Goal: Navigation & Orientation: Find specific page/section

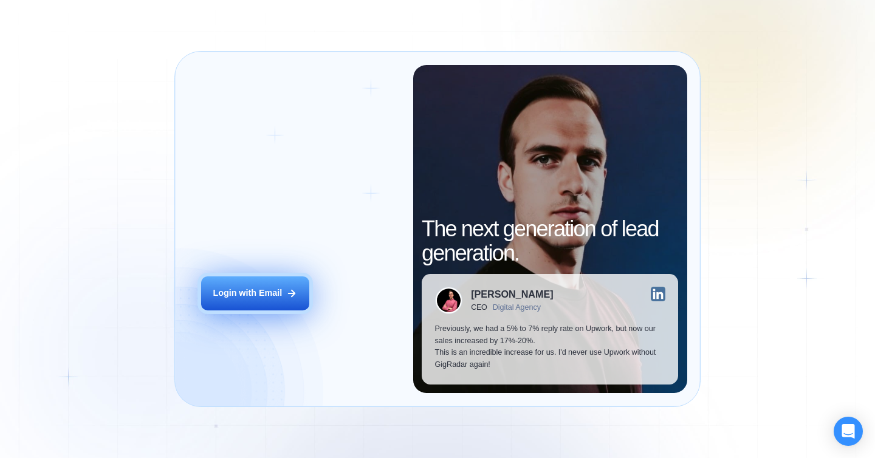
click at [244, 291] on div "Login with Email" at bounding box center [247, 293] width 69 height 12
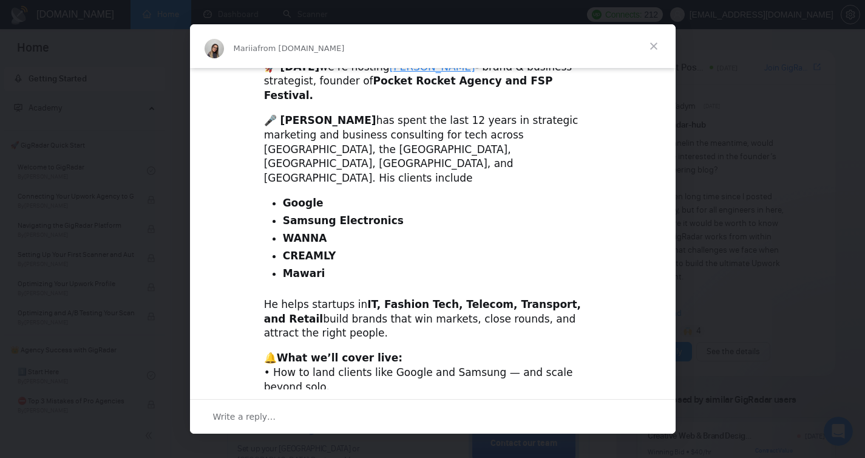
scroll to position [433, 0]
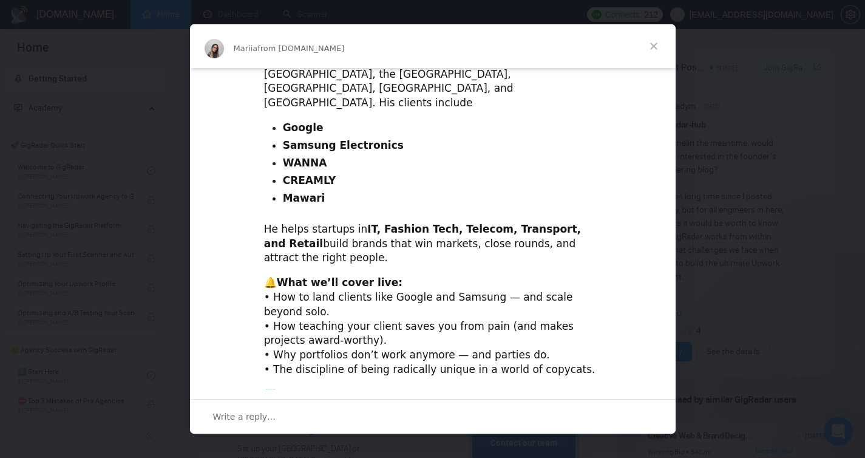
click at [660, 43] on span "Close" at bounding box center [654, 46] width 44 height 44
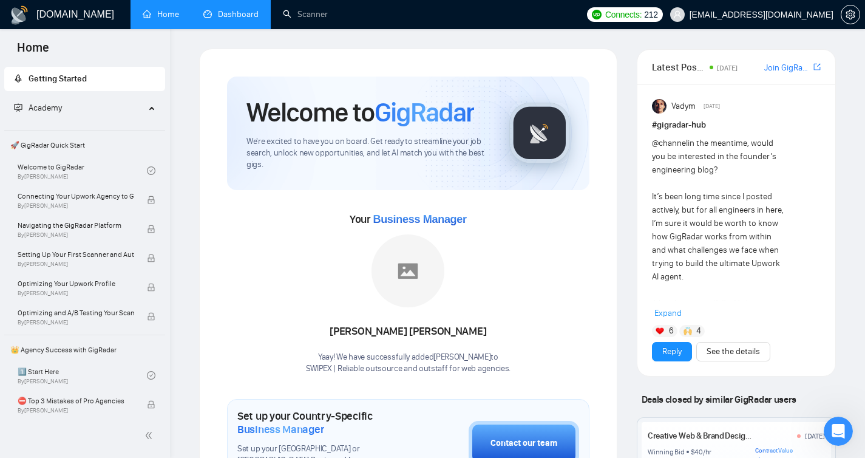
click at [240, 15] on link "Dashboard" at bounding box center [230, 14] width 55 height 10
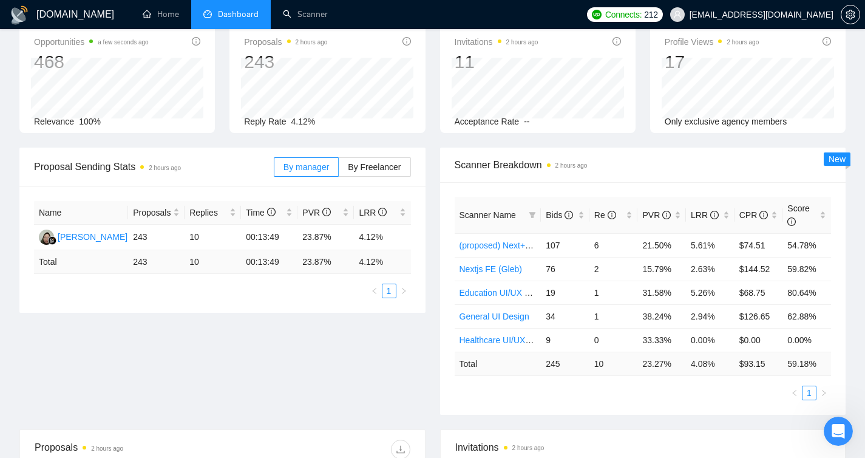
scroll to position [79, 0]
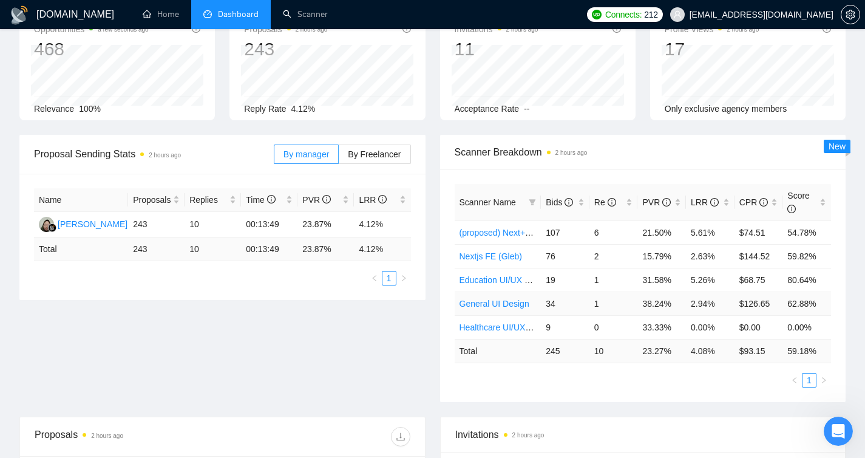
click at [661, 304] on td "38.24%" at bounding box center [662, 304] width 49 height 24
click at [793, 279] on td "80.64%" at bounding box center [807, 280] width 49 height 24
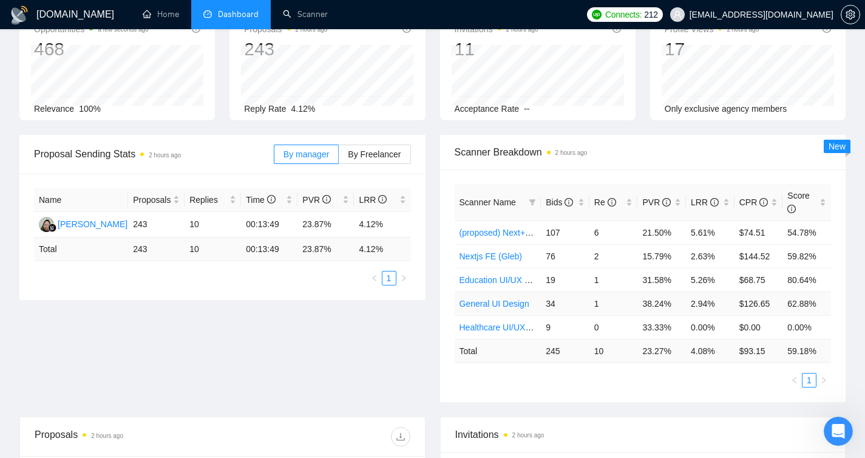
click at [596, 298] on td "1" at bounding box center [614, 304] width 49 height 24
click at [598, 276] on td "1" at bounding box center [614, 280] width 49 height 24
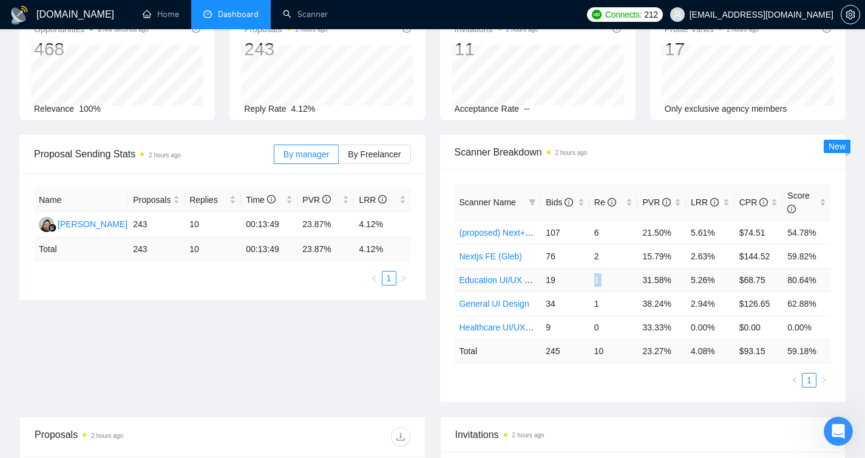
click at [598, 276] on td "1" at bounding box center [614, 280] width 49 height 24
click at [658, 279] on td "31.58%" at bounding box center [662, 280] width 49 height 24
click at [796, 282] on td "80.64%" at bounding box center [807, 280] width 49 height 24
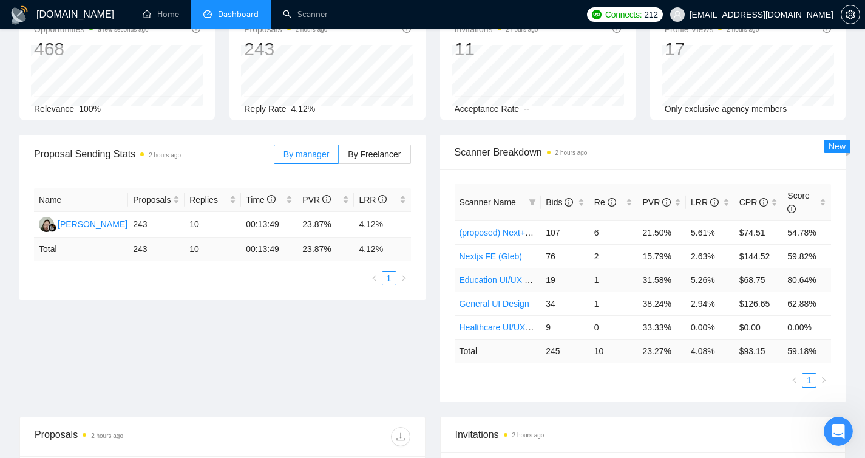
click at [755, 281] on td "$68.75" at bounding box center [759, 280] width 49 height 24
click at [751, 303] on td "$126.65" at bounding box center [759, 304] width 49 height 24
click at [550, 302] on td "34" at bounding box center [565, 304] width 49 height 24
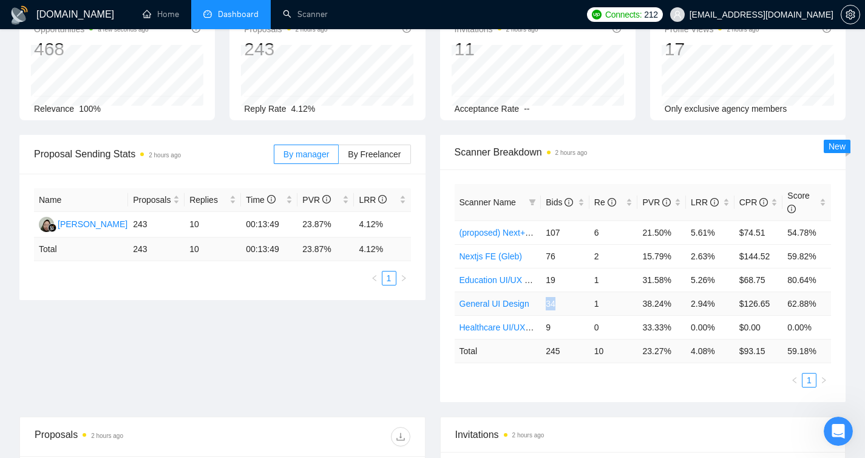
click at [550, 302] on td "34" at bounding box center [565, 304] width 49 height 24
drag, startPoint x: 599, startPoint y: 299, endPoint x: 577, endPoint y: 302, distance: 22.1
click at [577, 302] on tr "General UI Design 34 1 38.24% 2.94% $126.65 62.88%" at bounding box center [643, 304] width 377 height 24
click at [654, 283] on td "31.58%" at bounding box center [662, 280] width 49 height 24
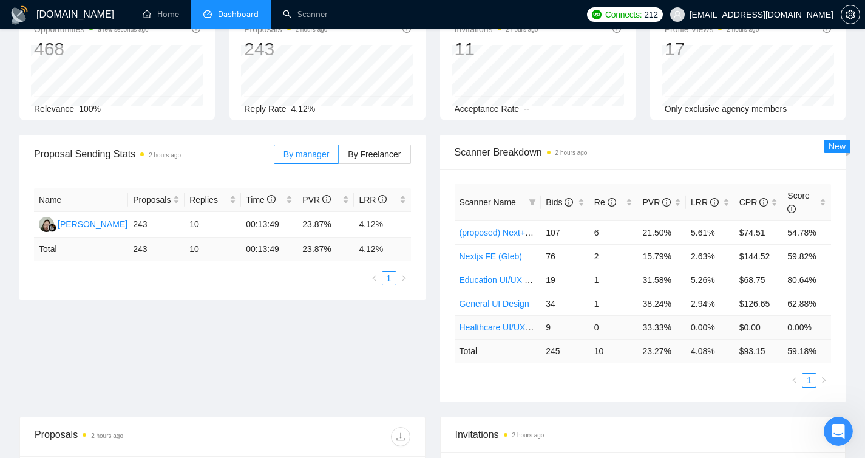
click at [657, 327] on td "33.33%" at bounding box center [662, 327] width 49 height 24
click at [763, 282] on td "$68.75" at bounding box center [759, 280] width 49 height 24
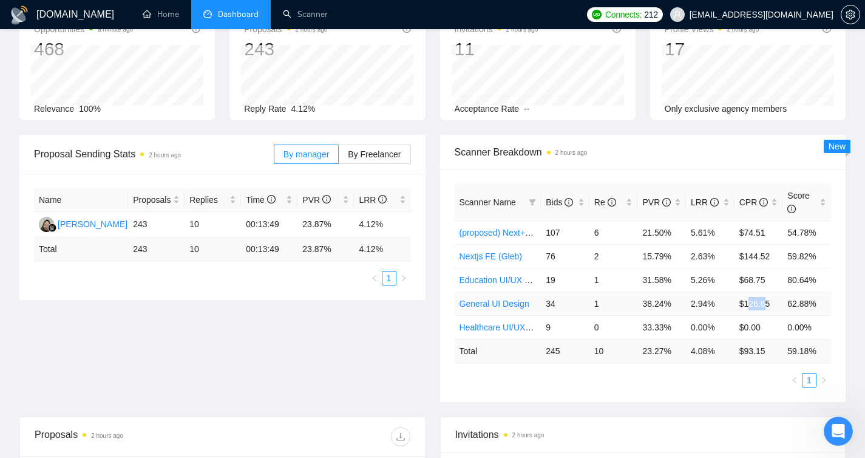
drag, startPoint x: 748, startPoint y: 302, endPoint x: 769, endPoint y: 302, distance: 21.3
click at [769, 302] on td "$126.65" at bounding box center [759, 304] width 49 height 24
click at [750, 307] on td "$126.65" at bounding box center [759, 304] width 49 height 24
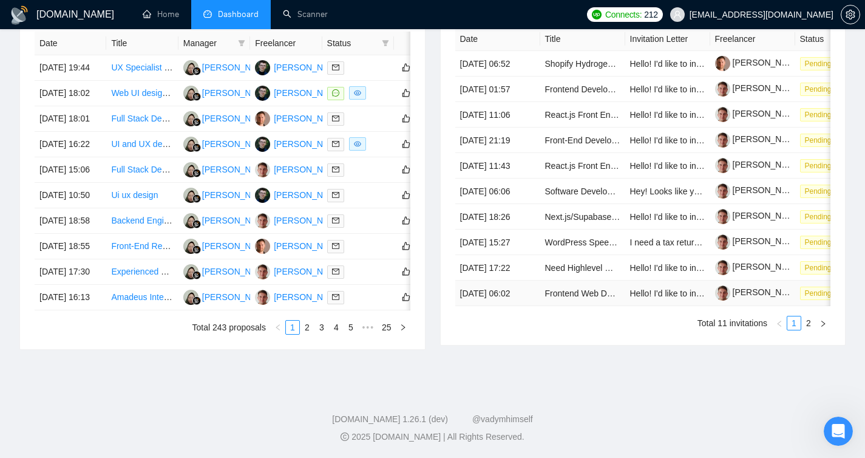
scroll to position [386, 0]
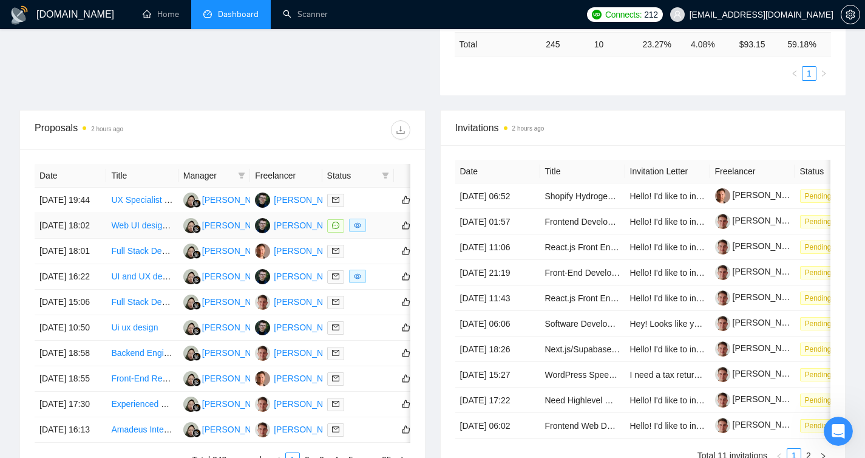
click at [151, 230] on link "Web UI designer for interactive features" at bounding box center [185, 225] width 149 height 10
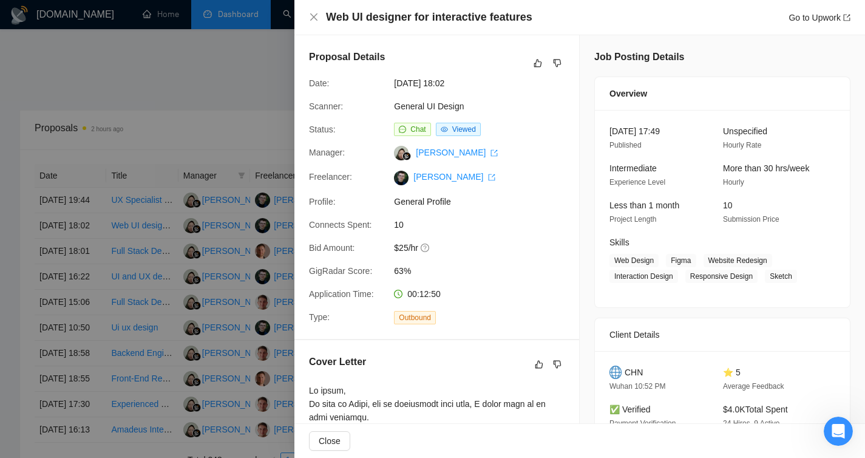
click at [202, 242] on div at bounding box center [432, 229] width 865 height 458
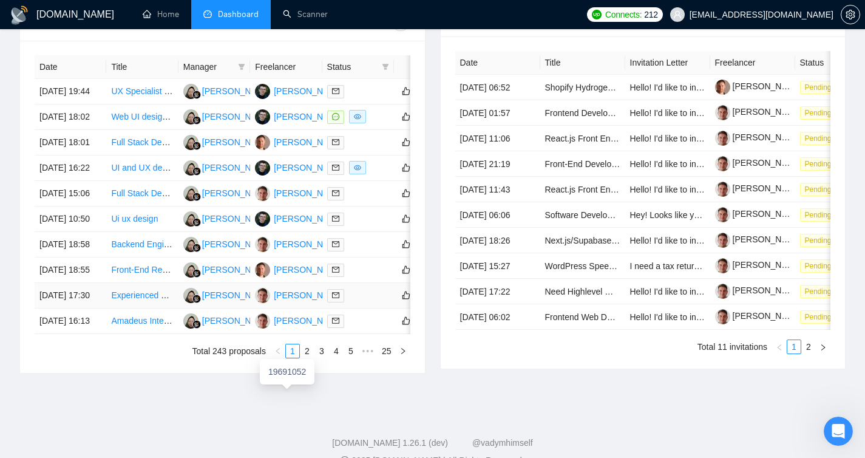
scroll to position [479, 0]
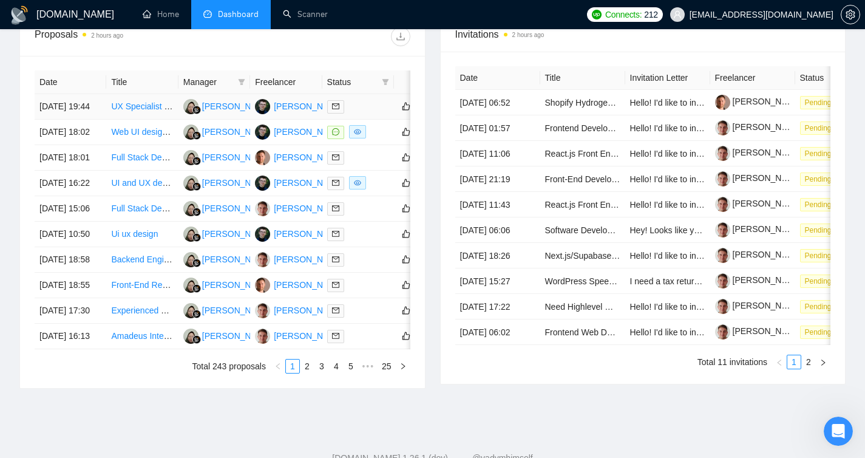
click at [132, 110] on link "UX Specialist for Radiological Exams Workflow UI" at bounding box center [205, 106] width 188 height 10
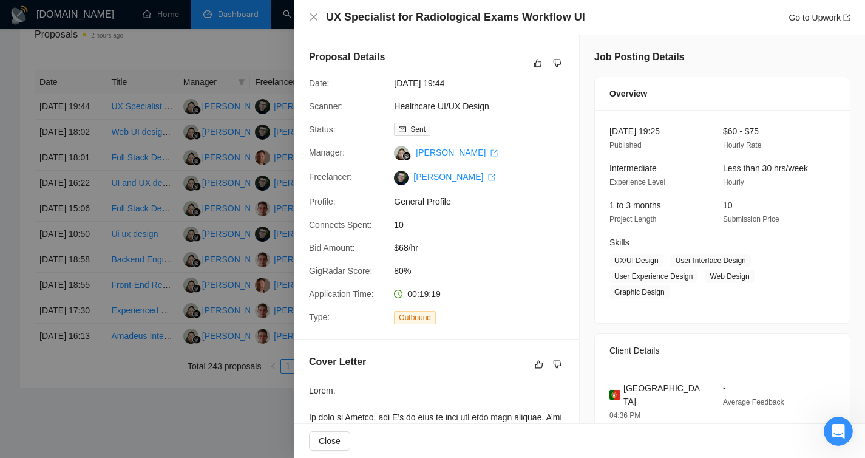
click at [213, 218] on div at bounding box center [432, 229] width 865 height 458
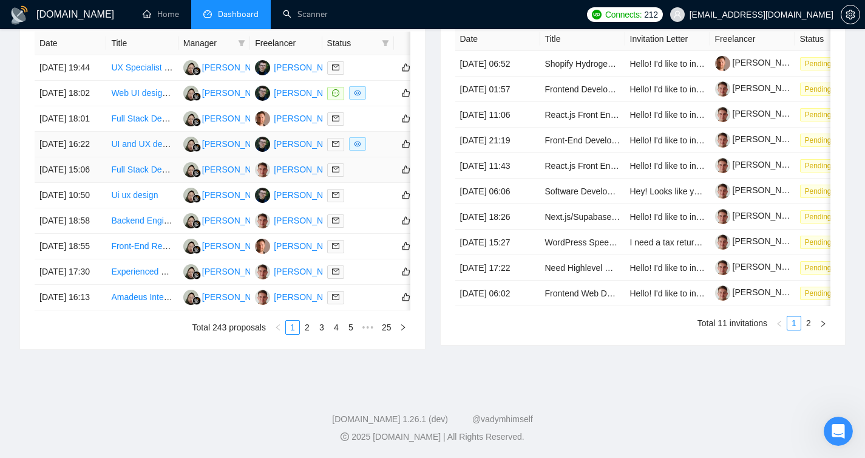
scroll to position [643, 0]
click at [302, 322] on link "2" at bounding box center [307, 327] width 13 height 13
click at [316, 334] on link "3" at bounding box center [321, 327] width 13 height 13
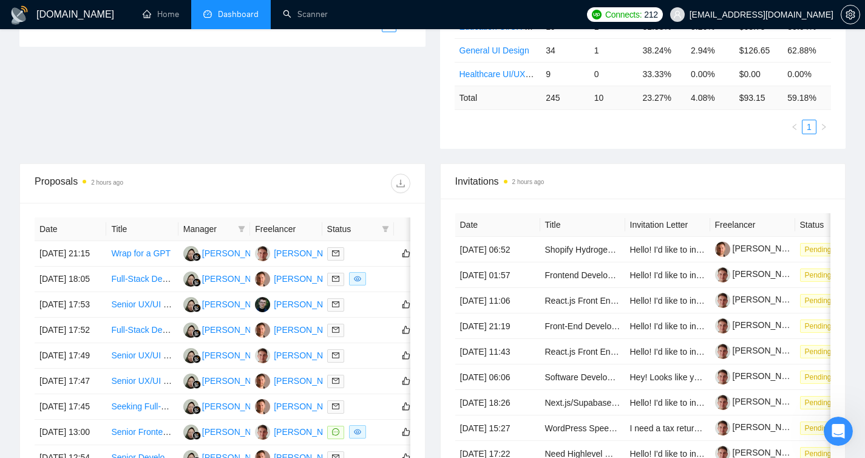
scroll to position [419, 0]
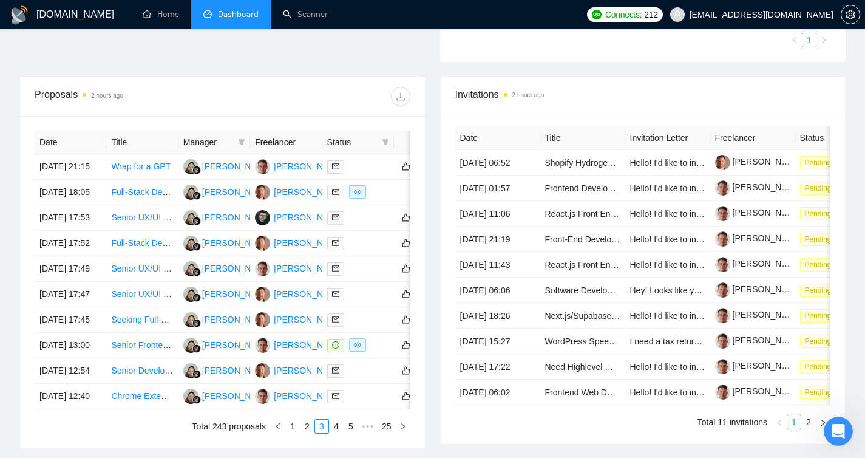
click at [712, 81] on div "Invitations 2 hours ago" at bounding box center [643, 94] width 376 height 35
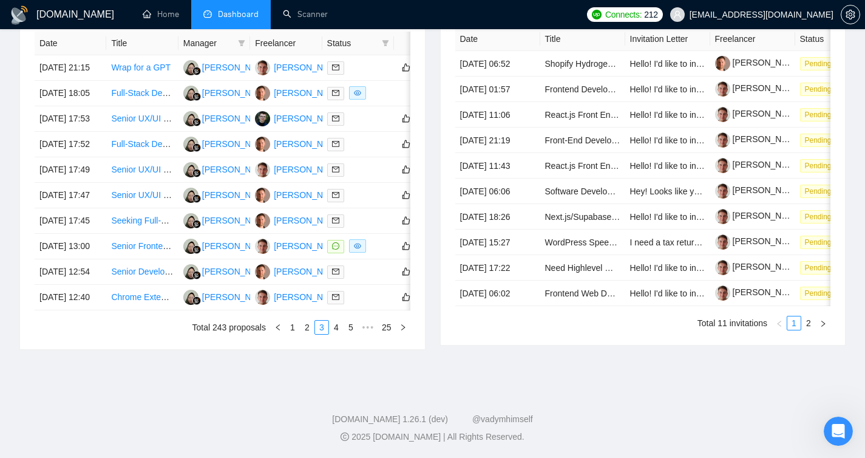
scroll to position [0, 0]
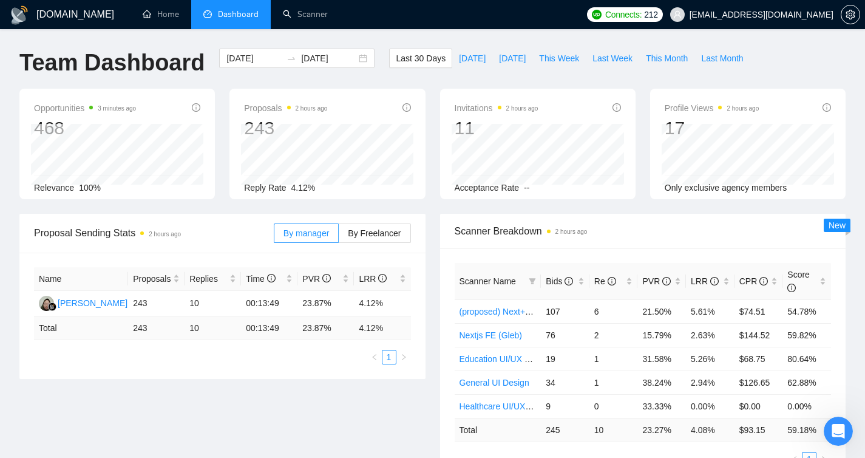
click at [641, 80] on div "Last 30 Days Today Yesterday This Week Last Week This Month Last Month" at bounding box center [569, 69] width 375 height 40
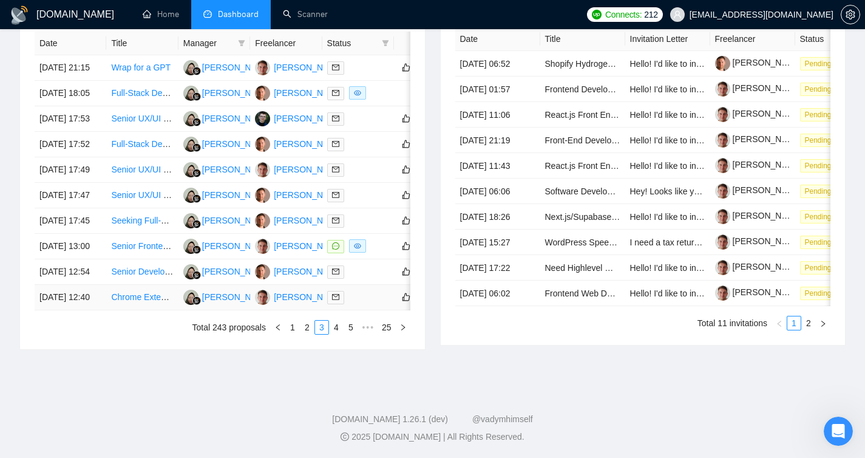
scroll to position [643, 0]
click at [290, 324] on link "1" at bounding box center [292, 327] width 13 height 13
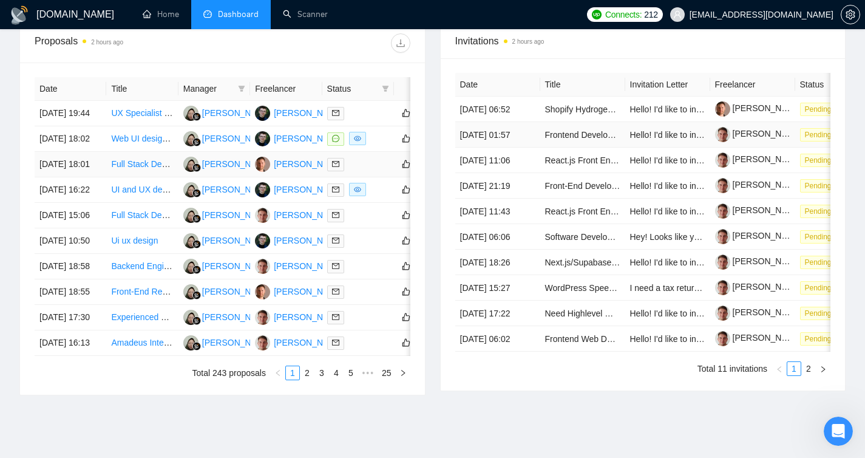
scroll to position [472, 0]
click at [568, 112] on link "Shopify Hydrogen/Oxygen Storefront Fix (500 error on Custom Endpoint) and Secur…" at bounding box center [729, 110] width 368 height 10
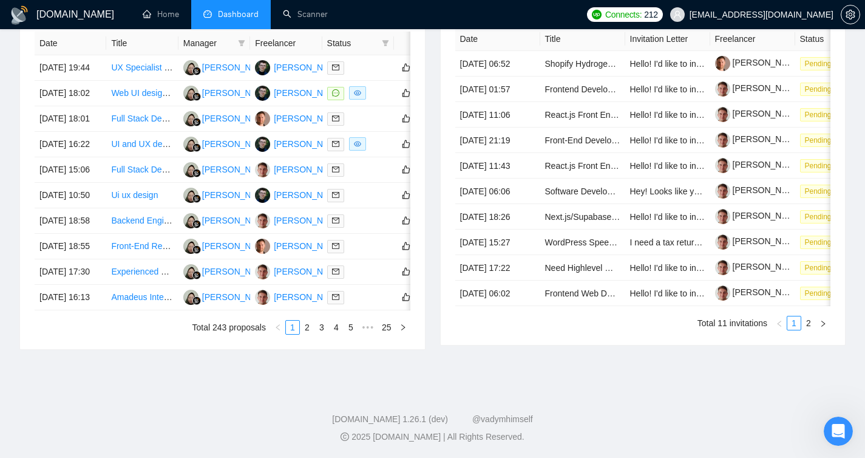
scroll to position [0, 0]
